Goal: Task Accomplishment & Management: Use online tool/utility

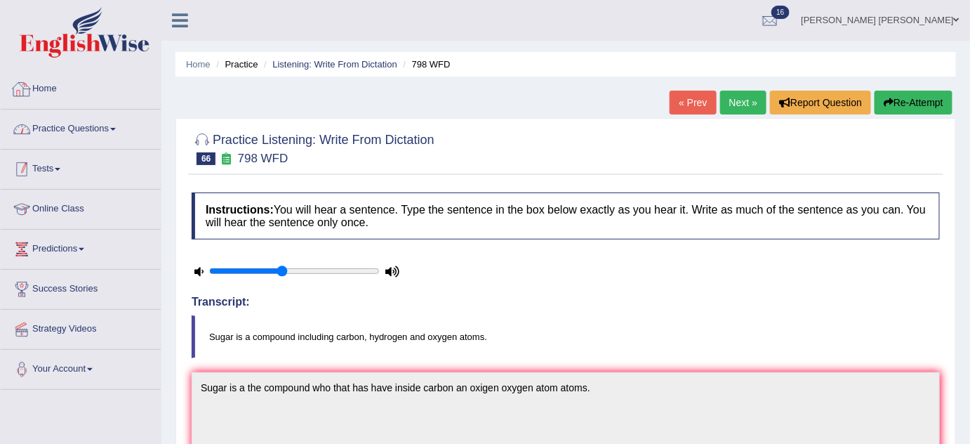
click at [61, 130] on link "Practice Questions" at bounding box center [81, 127] width 160 height 35
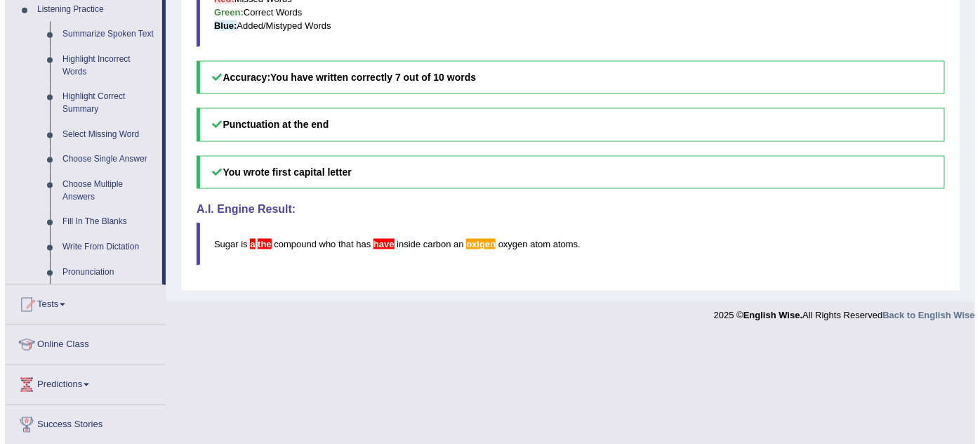
scroll to position [638, 0]
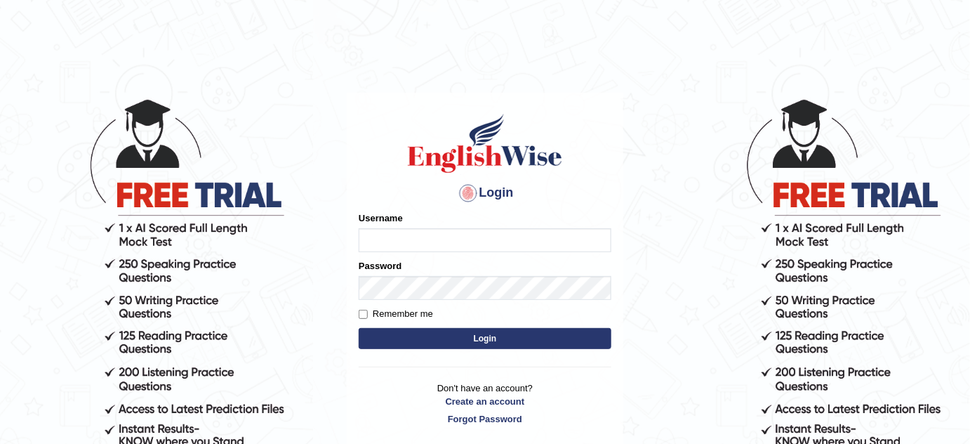
type input "jcaugustoo"
click at [472, 342] on button "Login" at bounding box center [485, 338] width 253 height 21
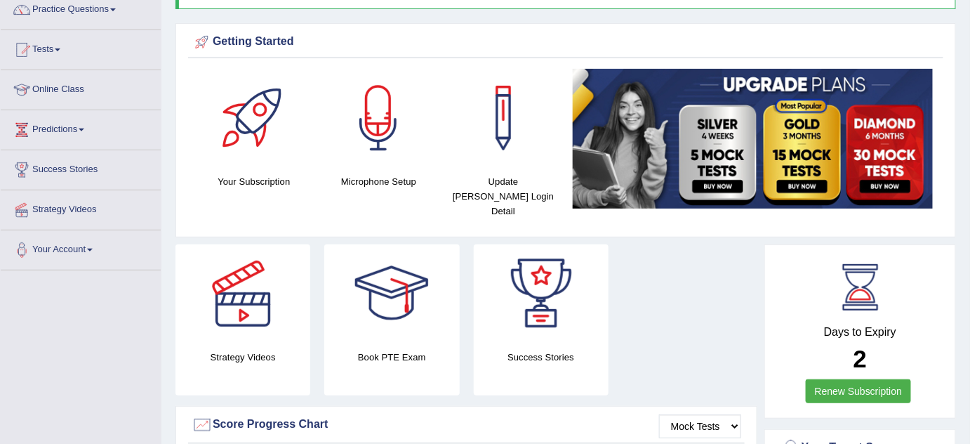
scroll to position [127, 0]
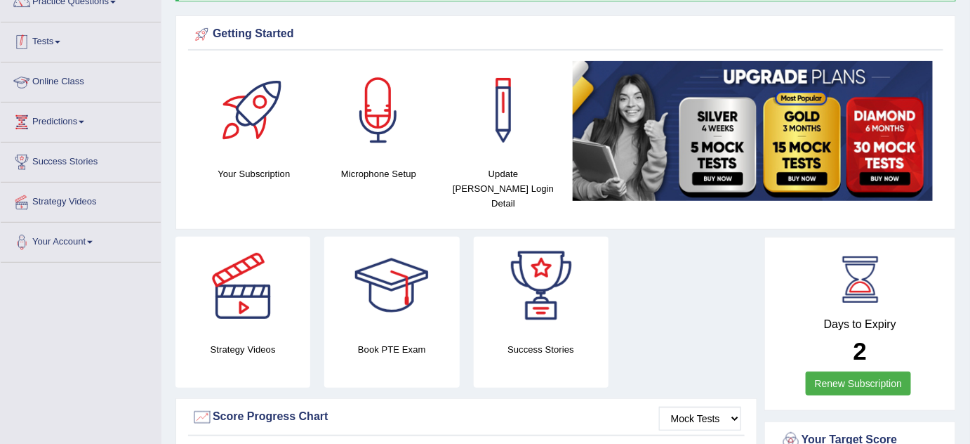
click at [38, 32] on link "Tests" at bounding box center [81, 39] width 160 height 35
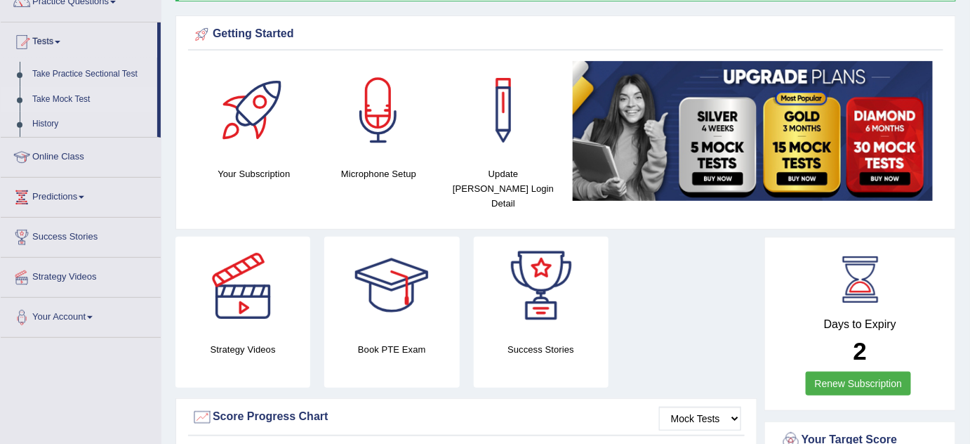
click at [89, 98] on link "Take Mock Test" at bounding box center [91, 99] width 131 height 25
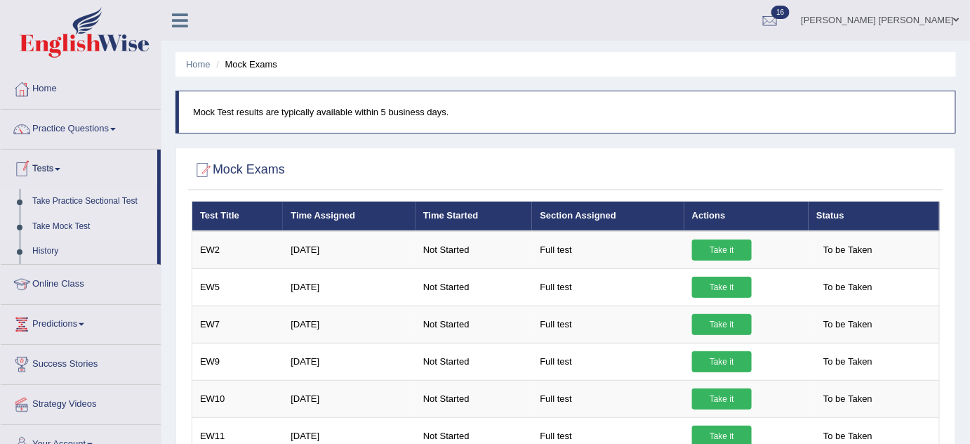
click at [66, 202] on link "Take Practice Sectional Test" at bounding box center [91, 201] width 131 height 25
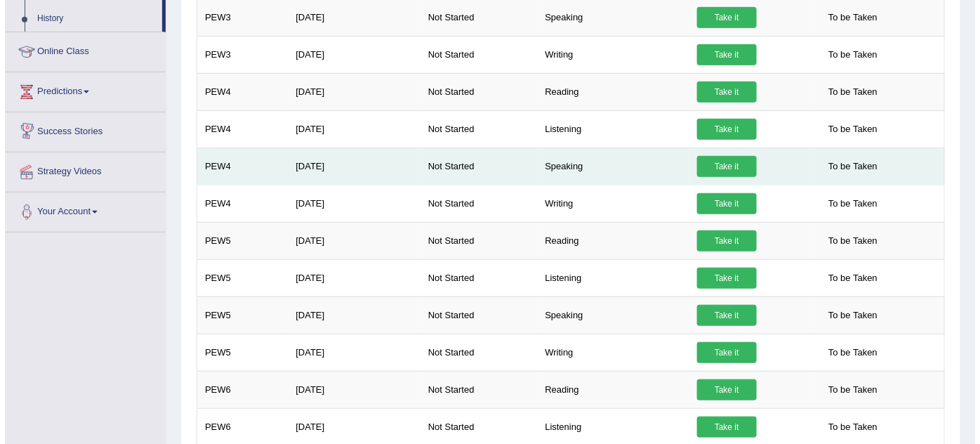
scroll to position [255, 0]
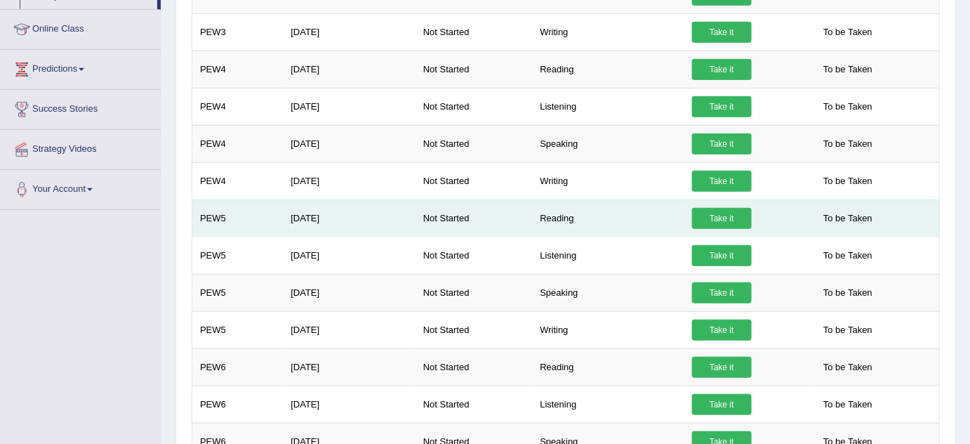
click at [703, 215] on link "Take it" at bounding box center [722, 218] width 60 height 21
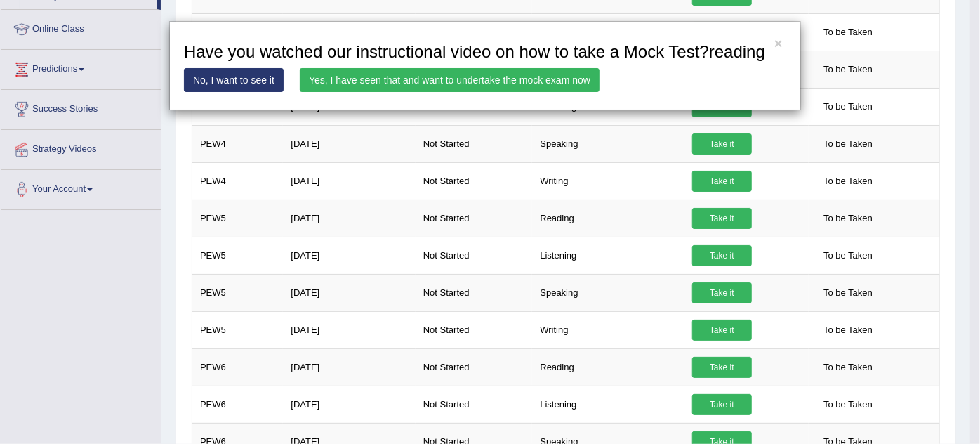
click at [496, 81] on link "Yes, I have seen that and want to undertake the mock exam now" at bounding box center [450, 80] width 300 height 24
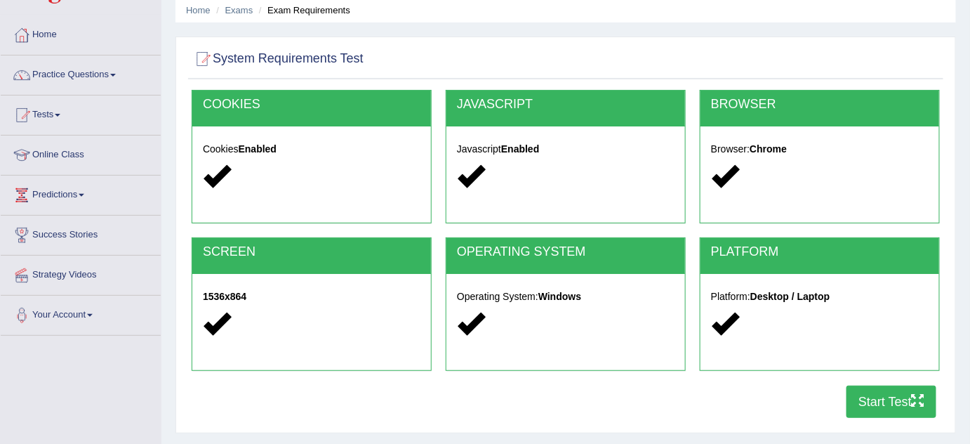
scroll to position [191, 0]
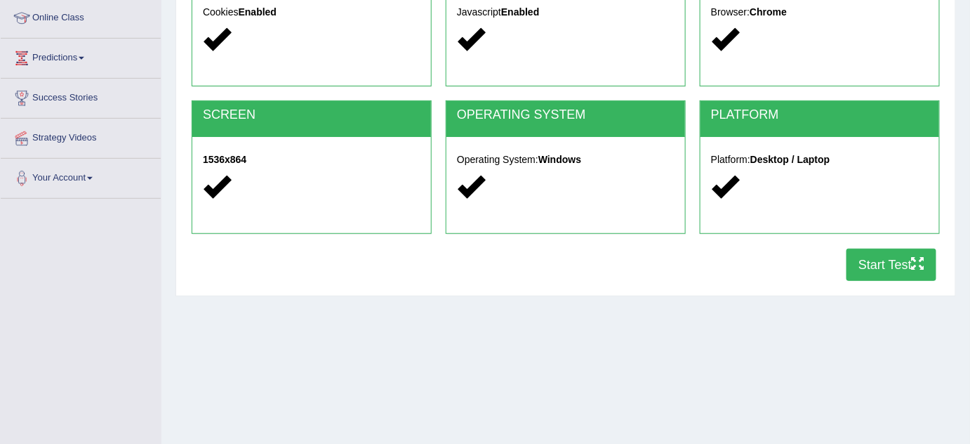
click at [904, 258] on button "Start Test" at bounding box center [892, 265] width 90 height 32
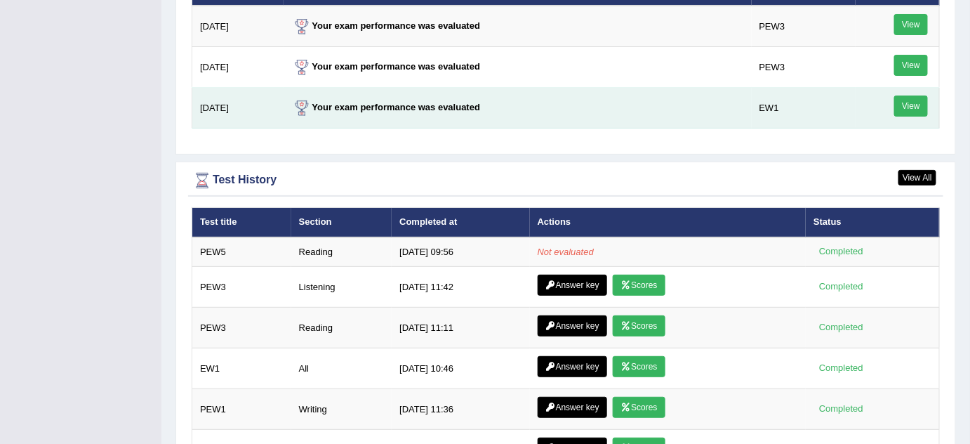
scroll to position [1851, 0]
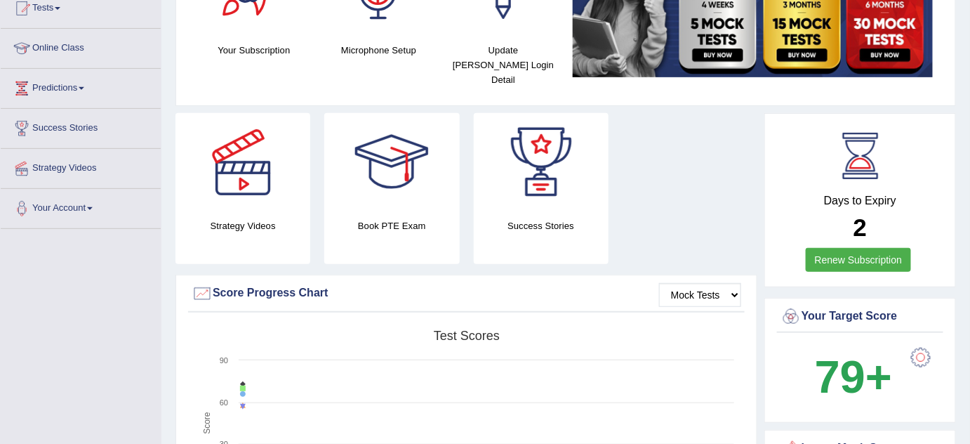
scroll to position [63, 0]
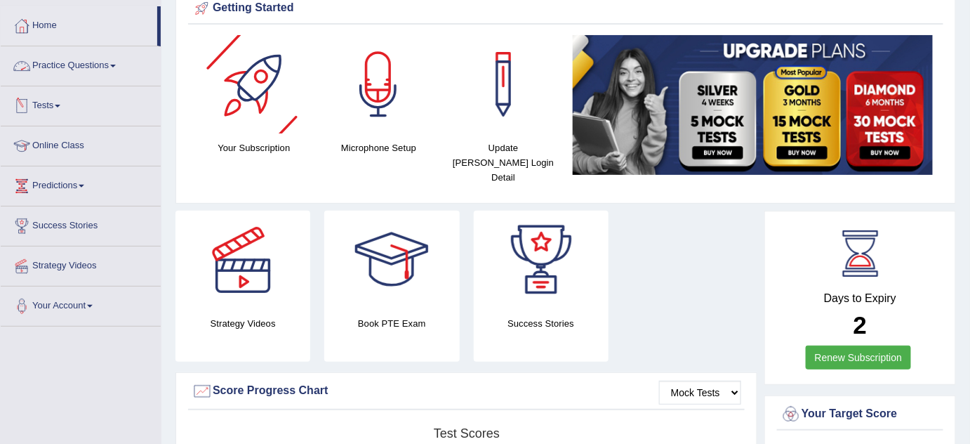
click at [60, 67] on link "Practice Questions" at bounding box center [81, 63] width 160 height 35
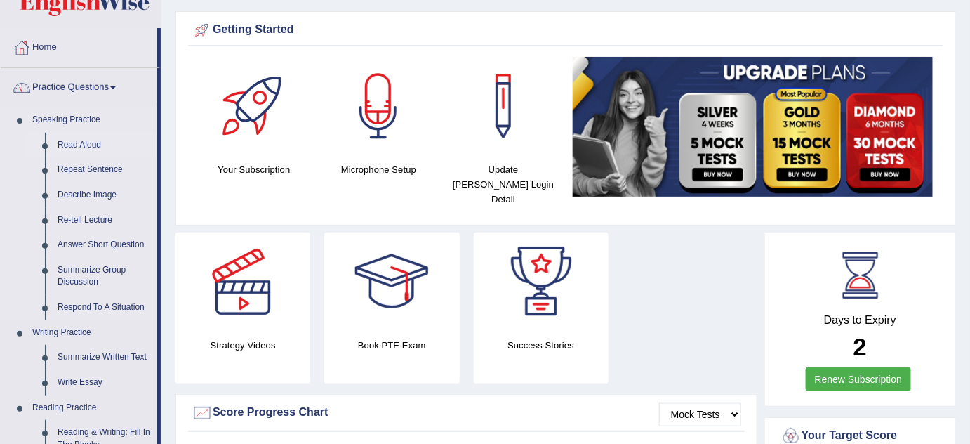
scroll to position [0, 0]
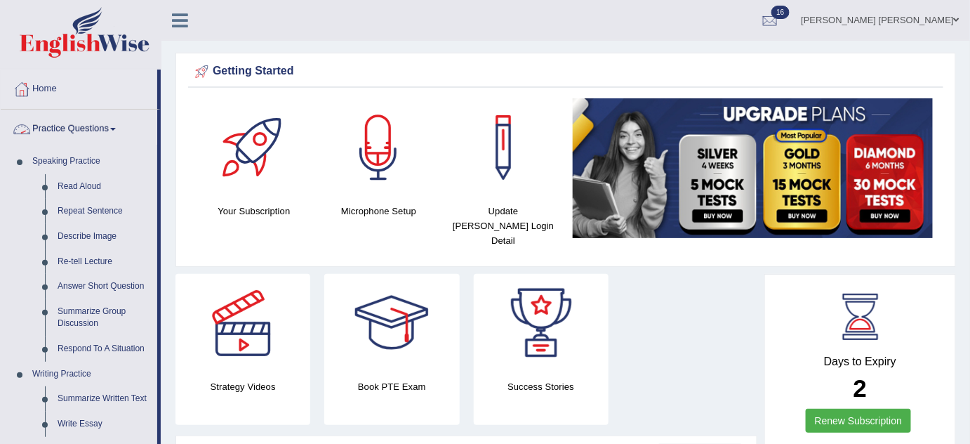
click at [85, 134] on link "Practice Questions" at bounding box center [79, 127] width 157 height 35
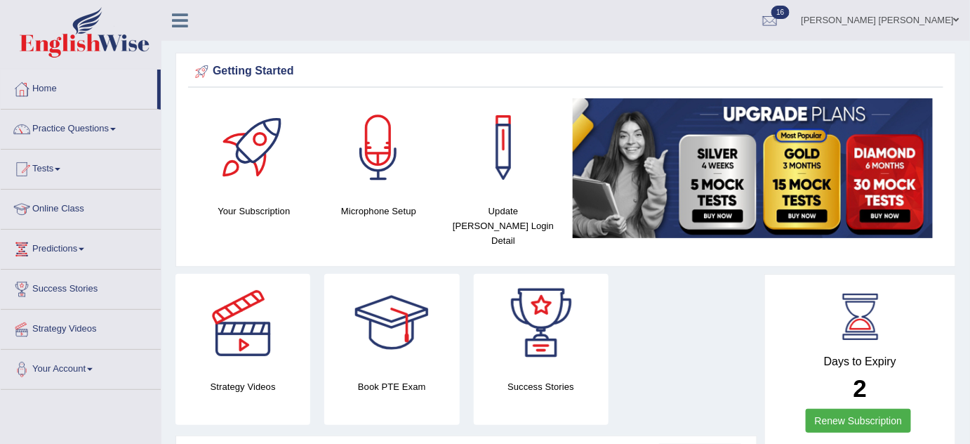
click at [44, 176] on link "Tests" at bounding box center [81, 167] width 160 height 35
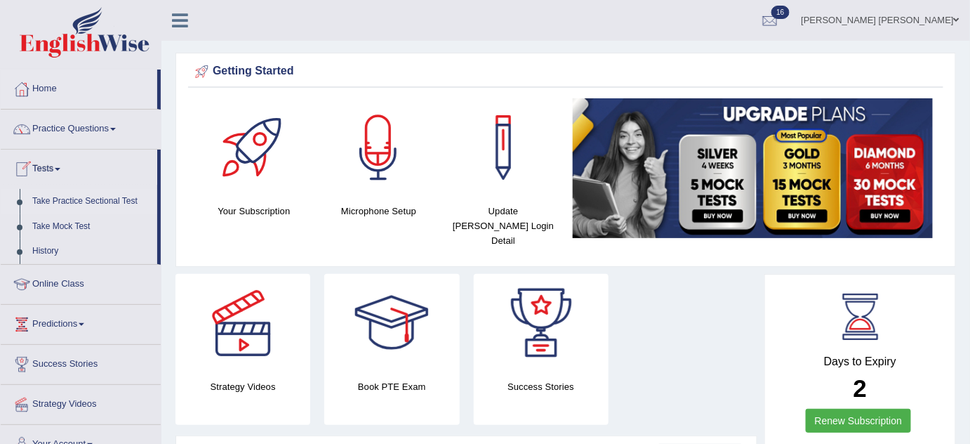
click at [107, 199] on link "Take Practice Sectional Test" at bounding box center [91, 201] width 131 height 25
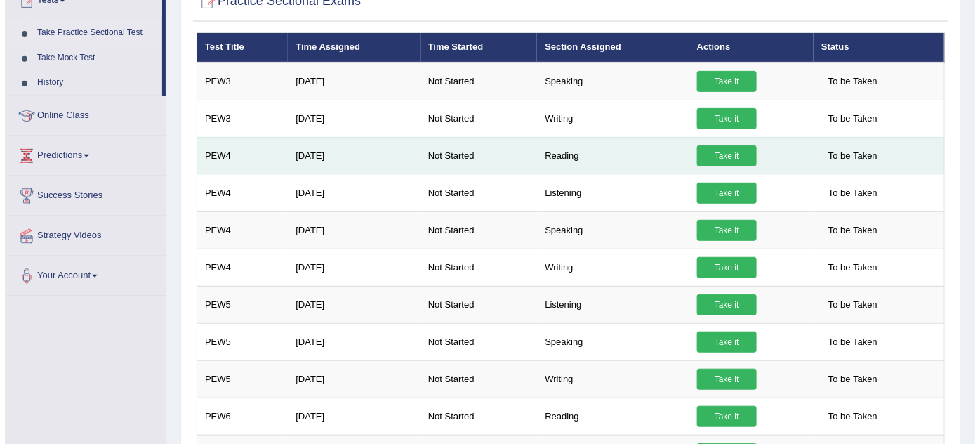
scroll to position [191, 0]
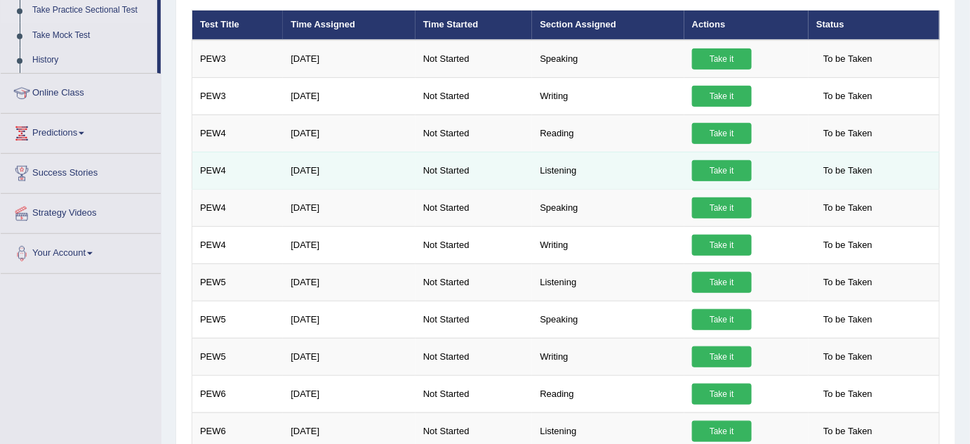
click at [729, 163] on link "Take it" at bounding box center [722, 170] width 60 height 21
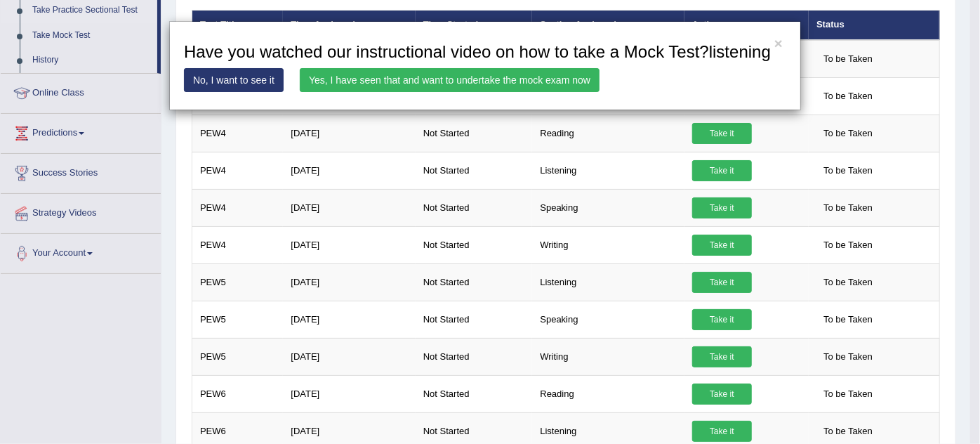
click at [538, 67] on div "× Have you watched our instructional video on how to take a Mock Test?listening…" at bounding box center [485, 65] width 632 height 89
click at [529, 73] on link "Yes, I have seen that and want to undertake the mock exam now" at bounding box center [450, 80] width 300 height 24
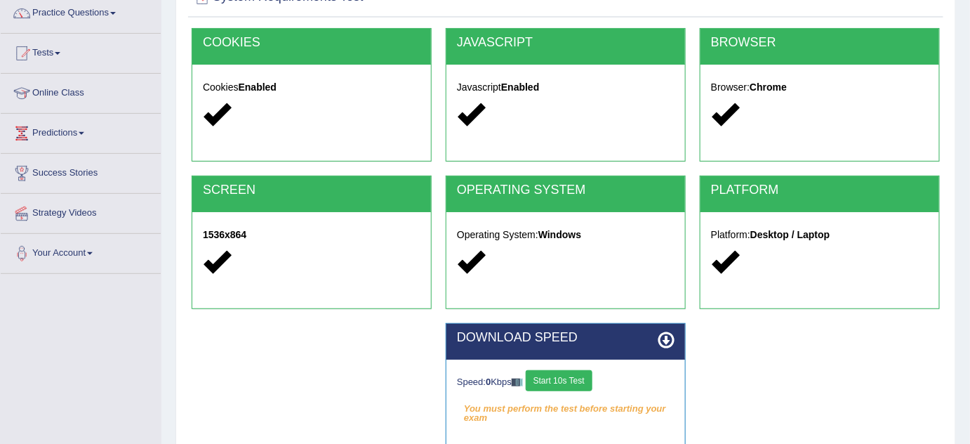
scroll to position [255, 0]
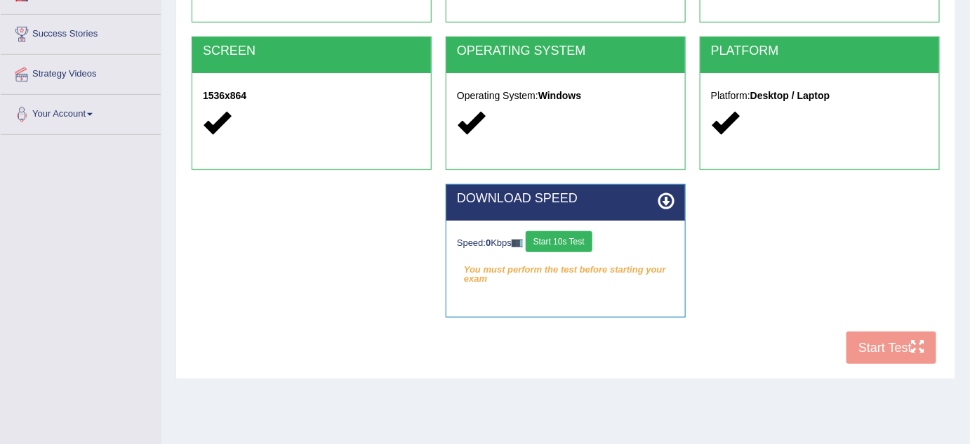
click at [562, 241] on button "Start 10s Test" at bounding box center [559, 241] width 67 height 21
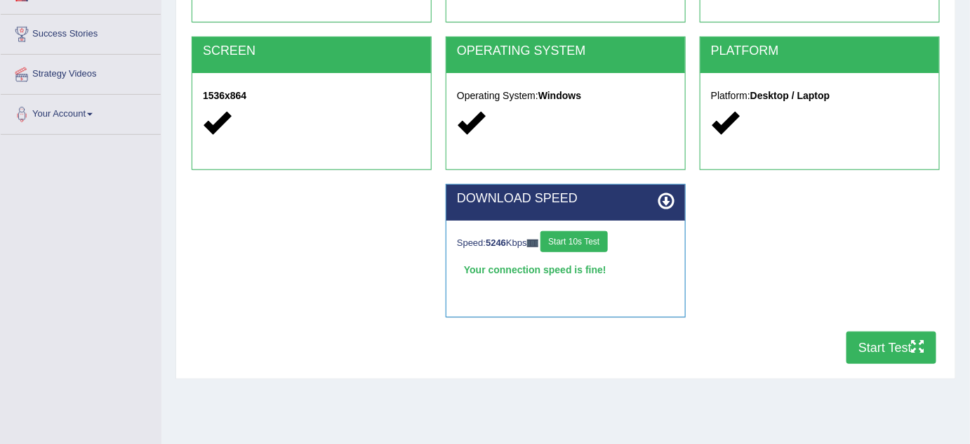
click at [913, 340] on icon "button" at bounding box center [918, 346] width 13 height 13
